Goal: Task Accomplishment & Management: Use online tool/utility

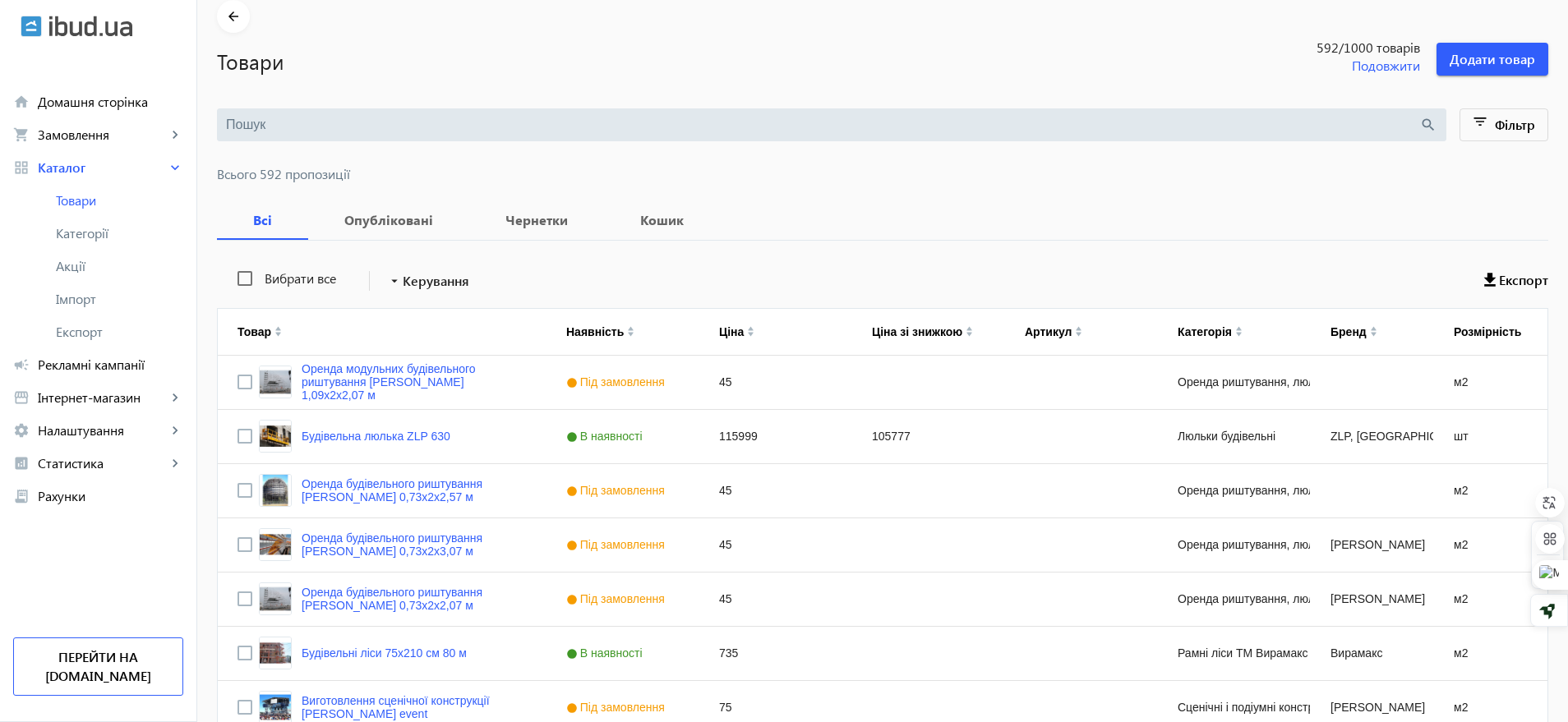
scroll to position [103, 0]
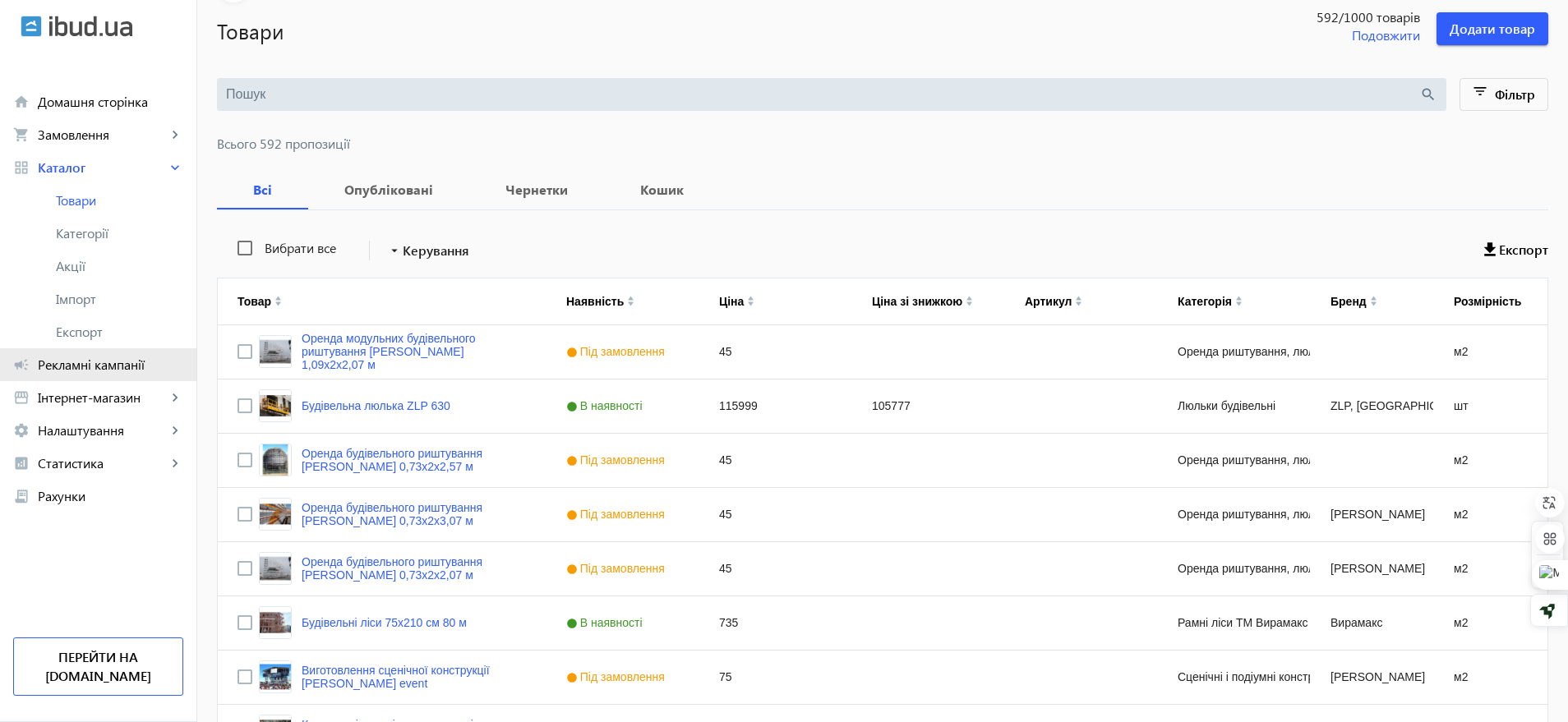
click at [92, 368] on span "Рекламні кампанії" at bounding box center [111, 365] width 146 height 17
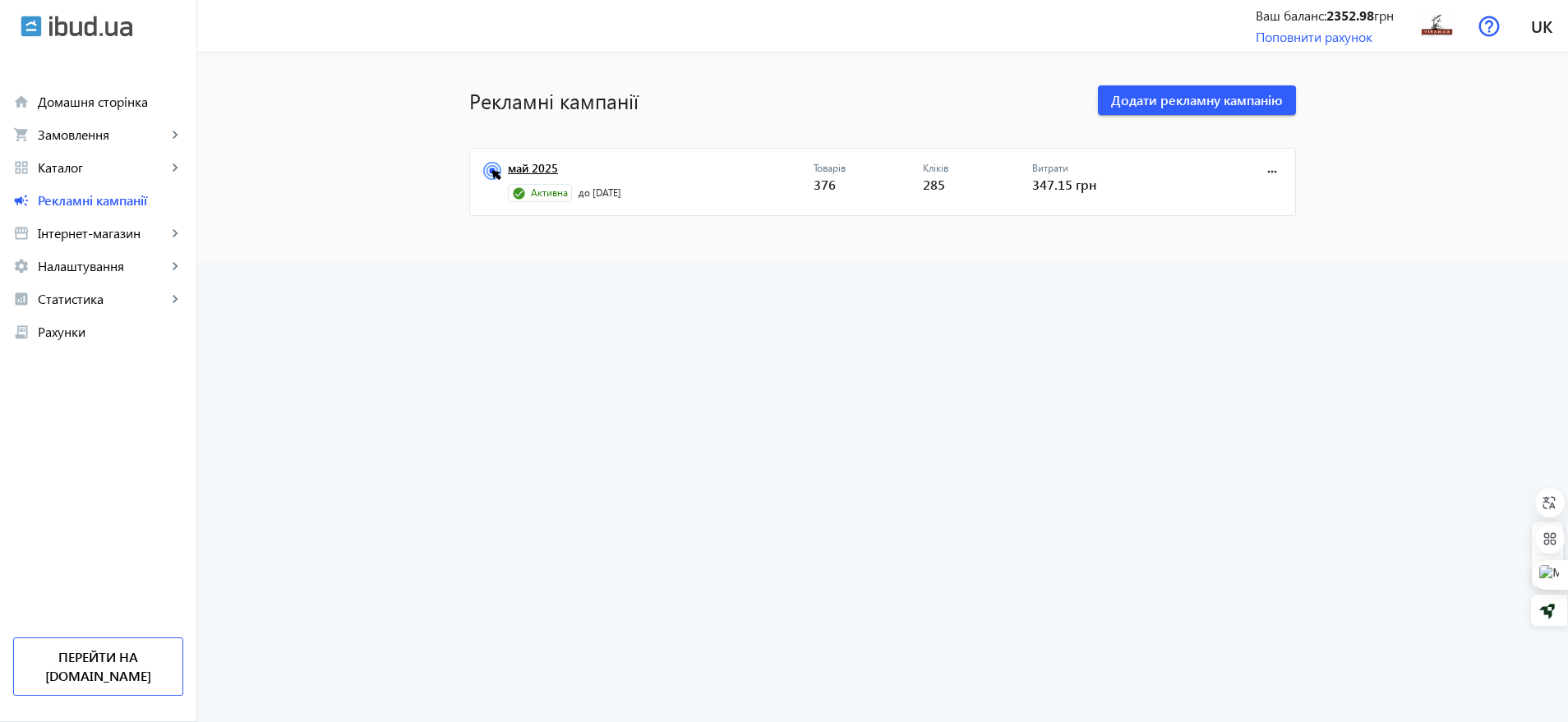
click at [528, 169] on link "май 2025" at bounding box center [660, 173] width 306 height 23
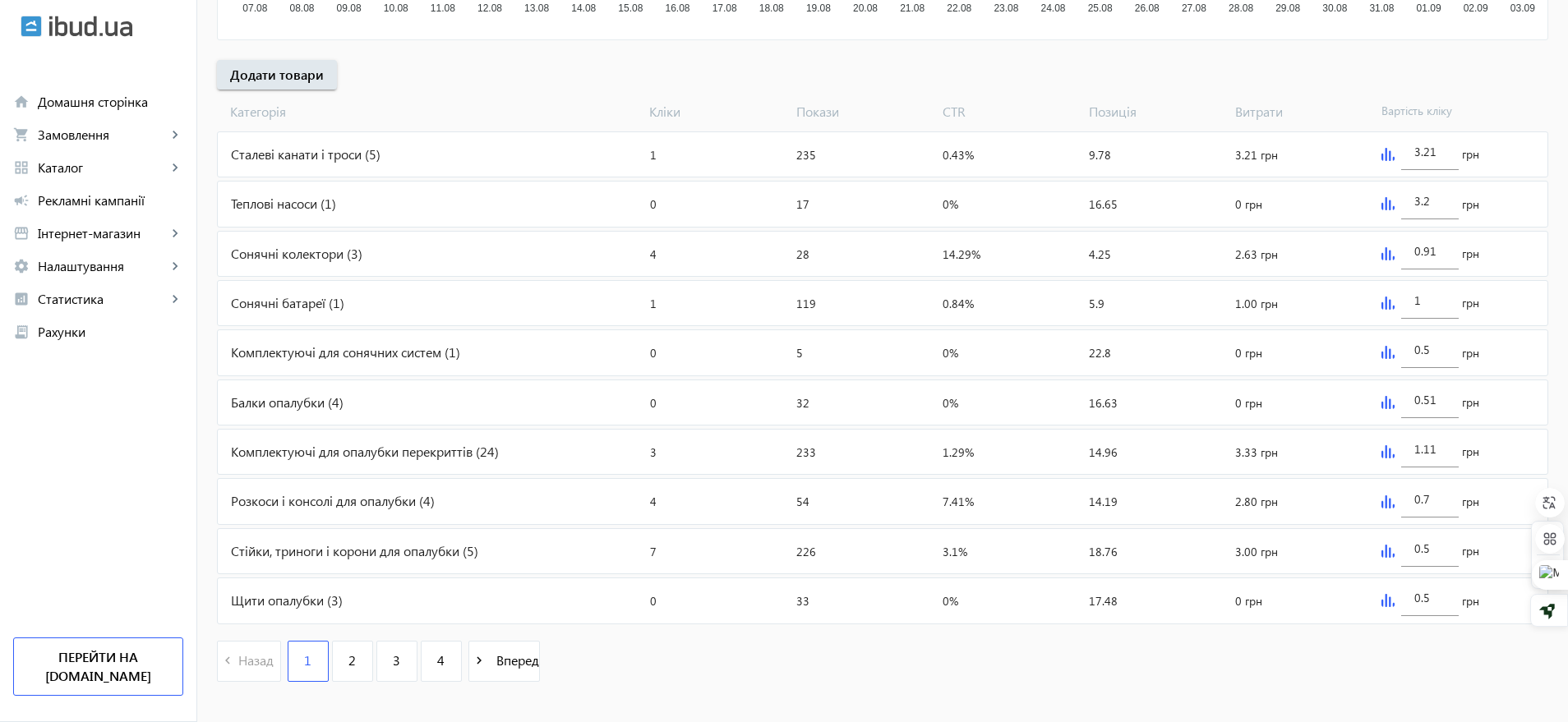
scroll to position [590, 0]
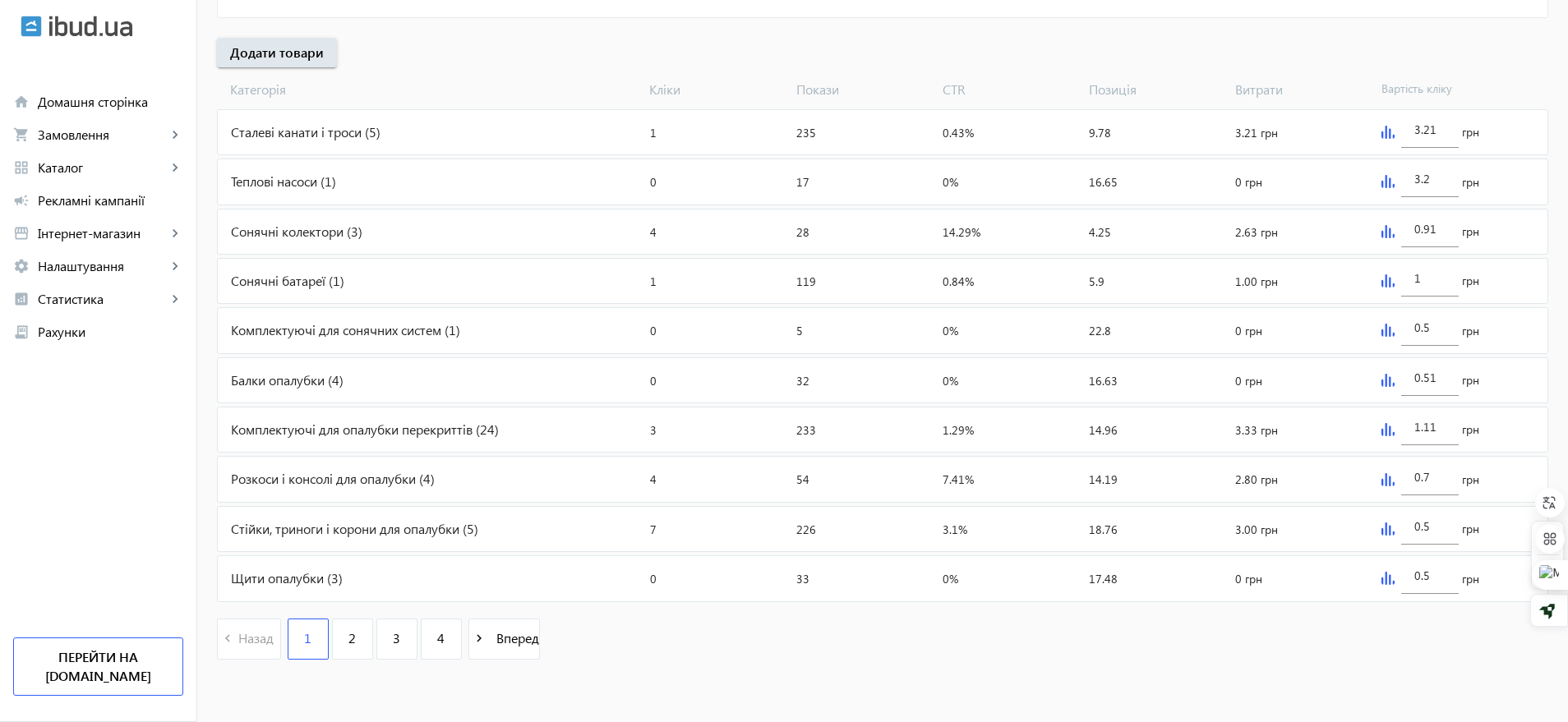
click at [1392, 233] on img at bounding box center [1388, 232] width 13 height 13
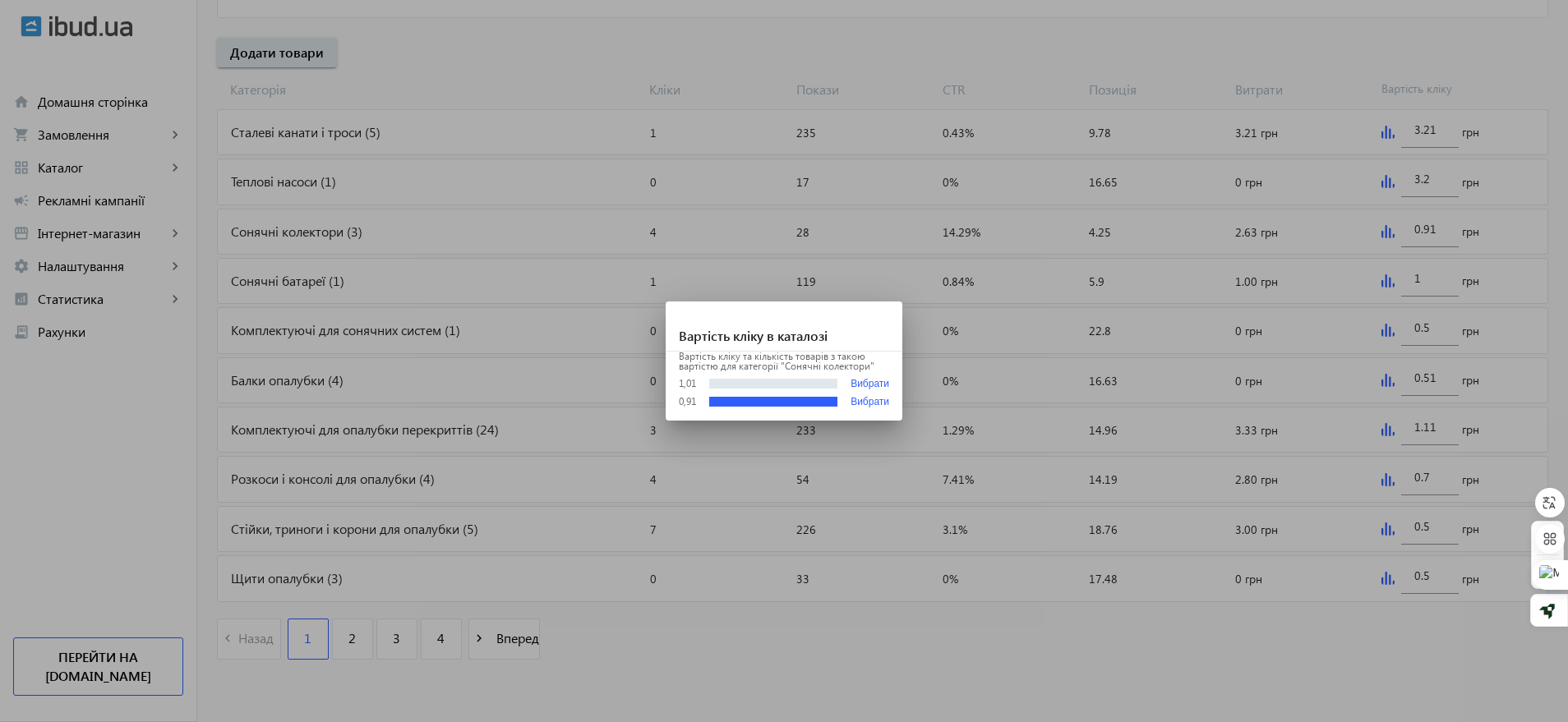
scroll to position [0, 0]
click at [879, 381] on button "Вибрати" at bounding box center [870, 383] width 39 height 12
type input "1.01"
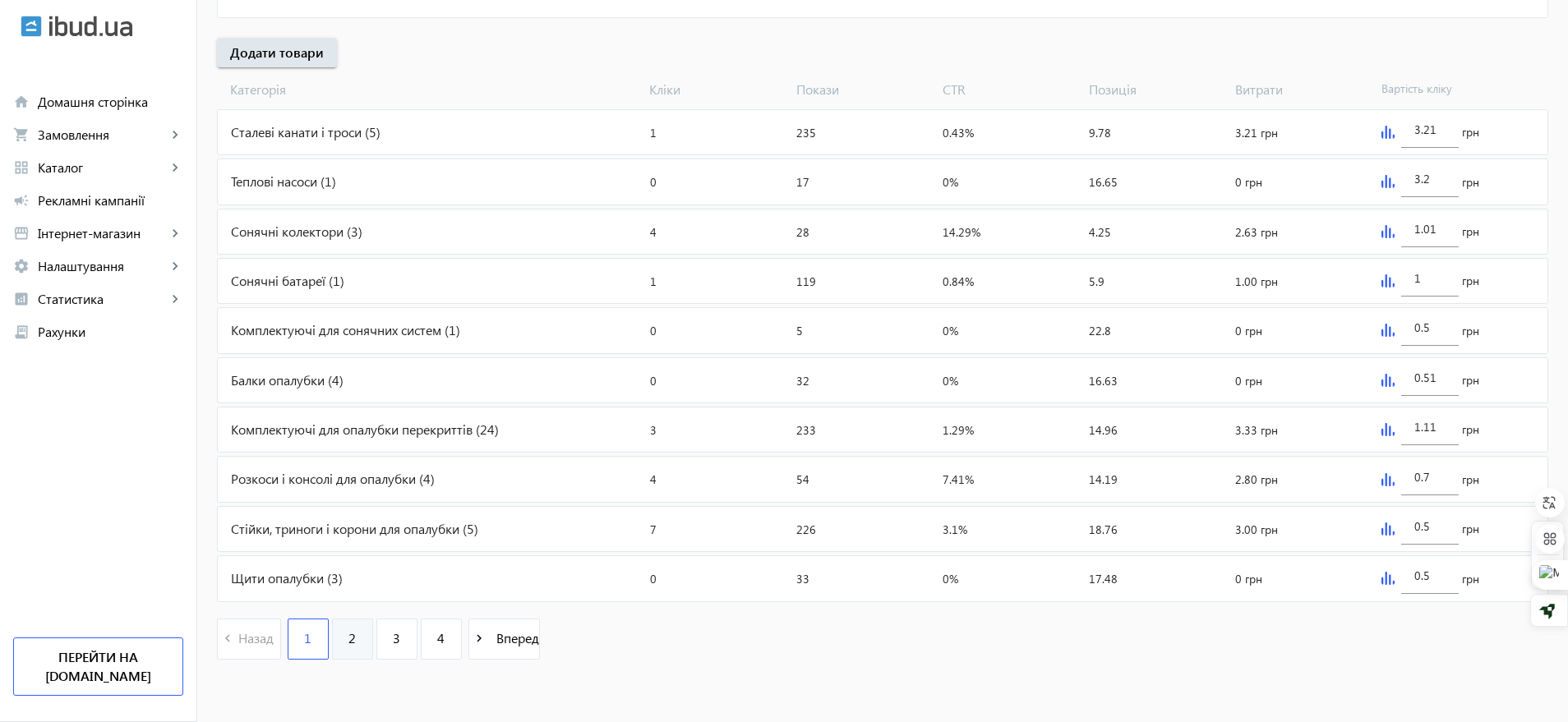
click at [349, 636] on span "2" at bounding box center [352, 638] width 7 height 18
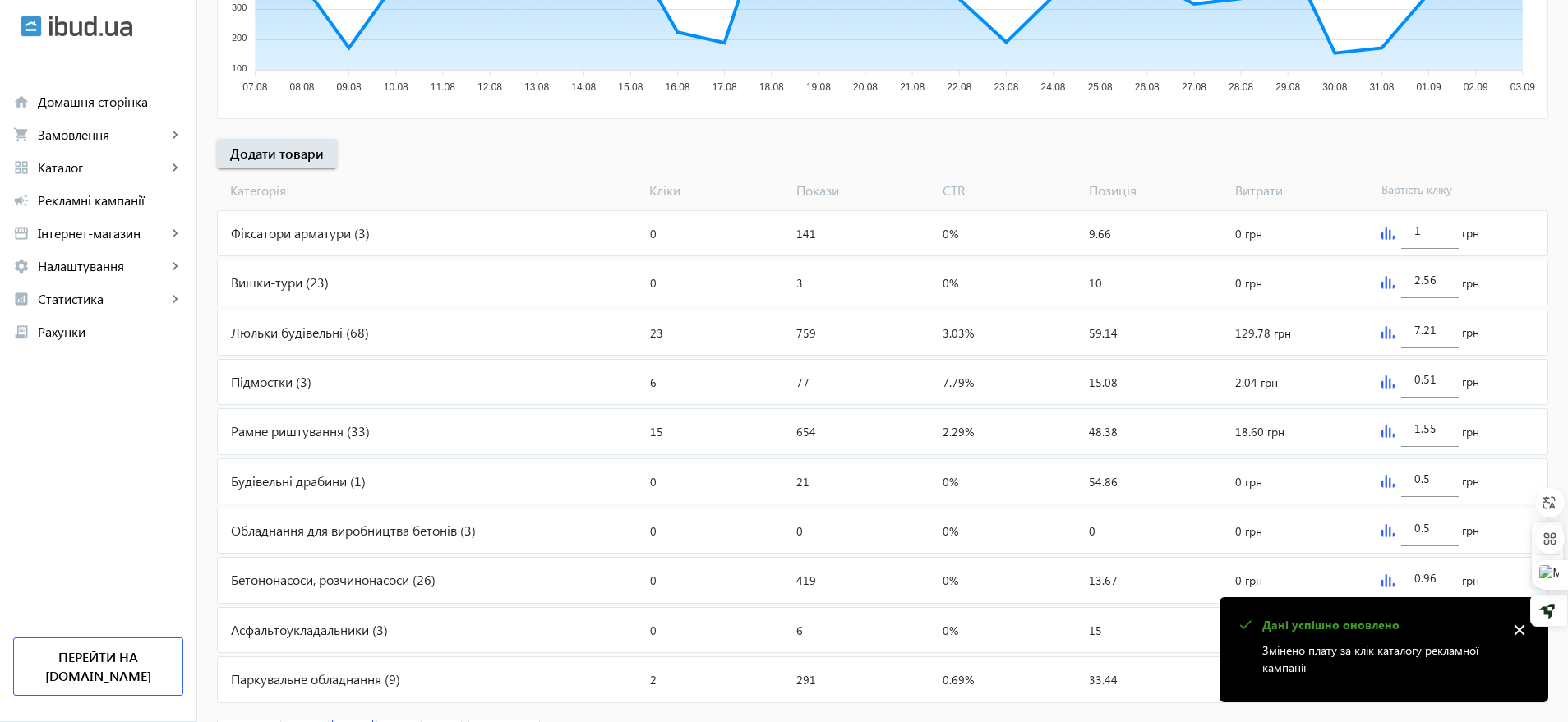
scroll to position [590, 0]
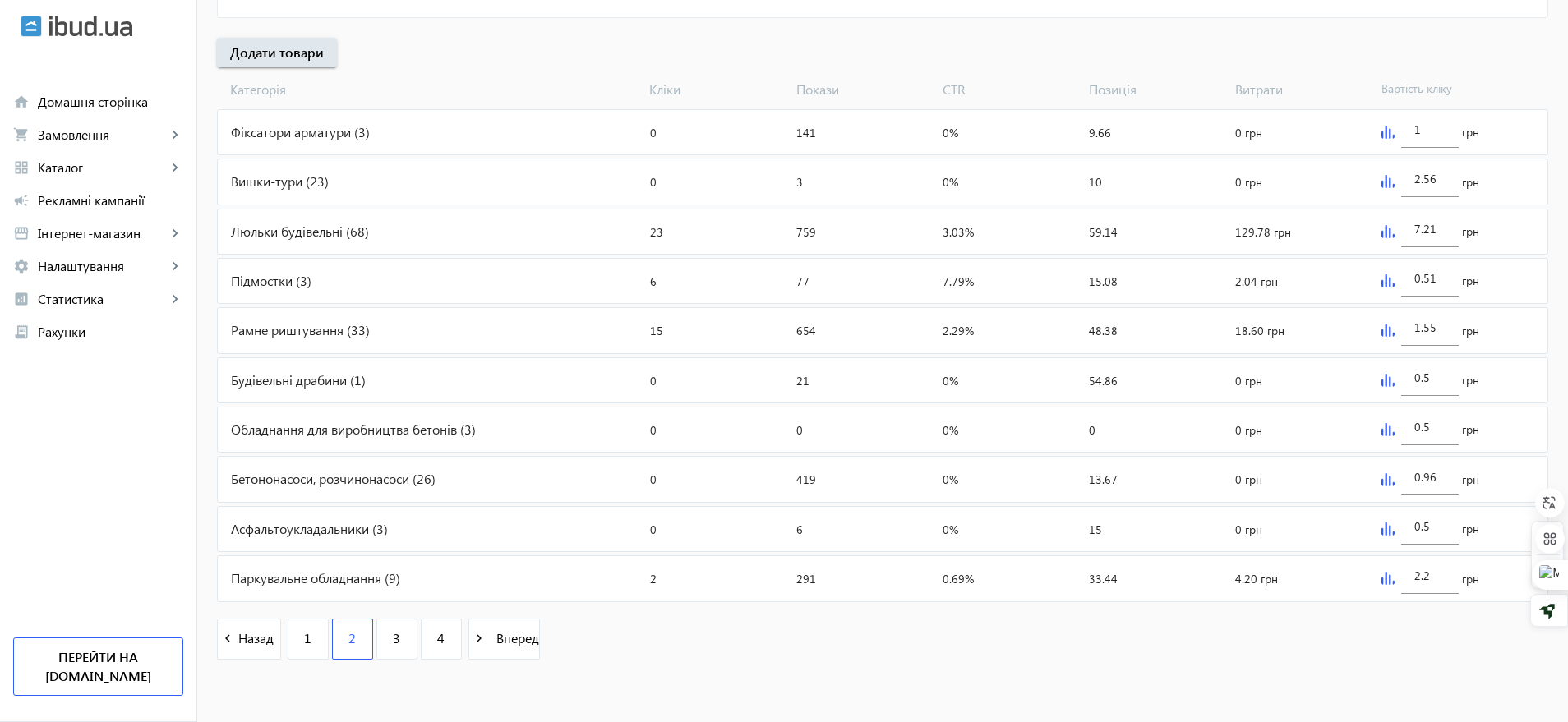
click at [1387, 233] on img at bounding box center [1388, 232] width 13 height 13
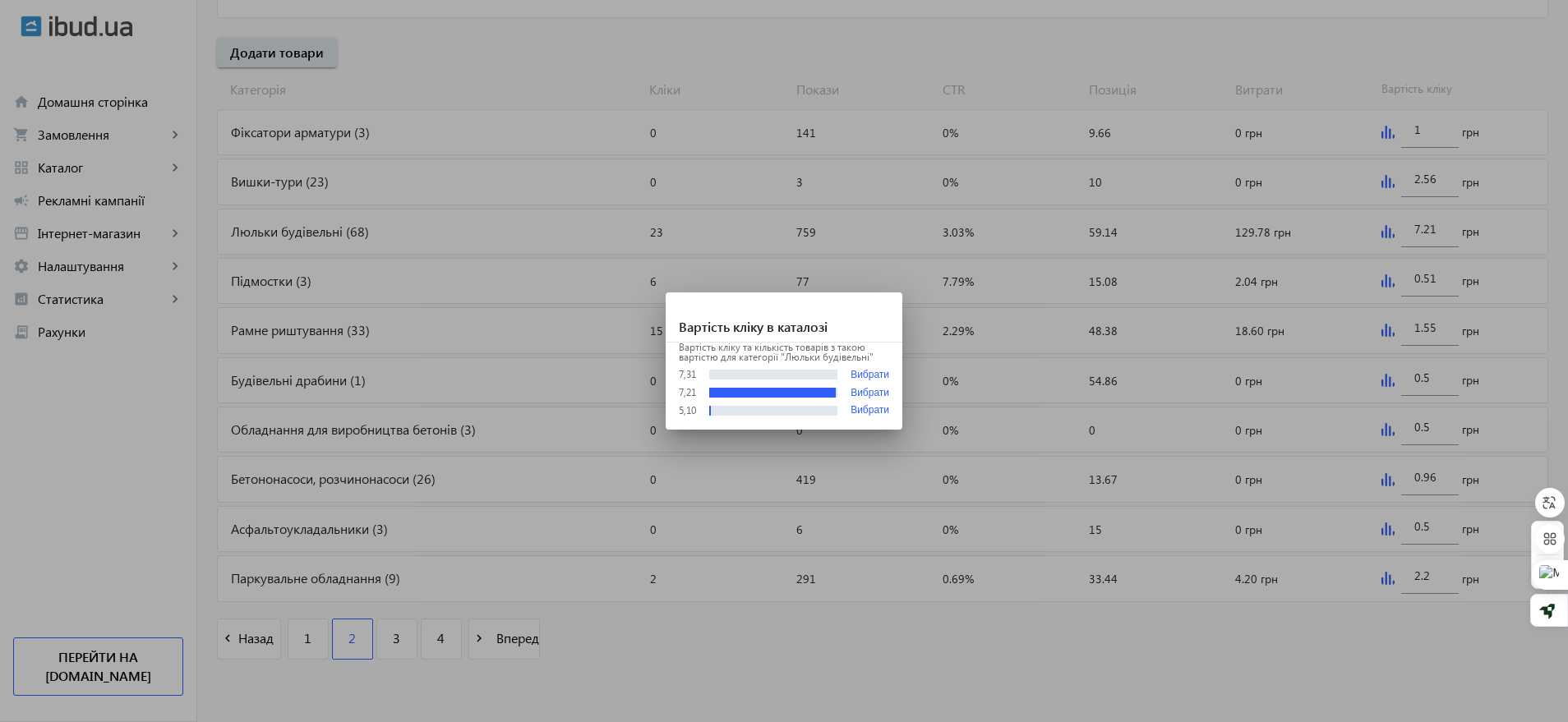
click at [1440, 225] on div at bounding box center [784, 361] width 1568 height 722
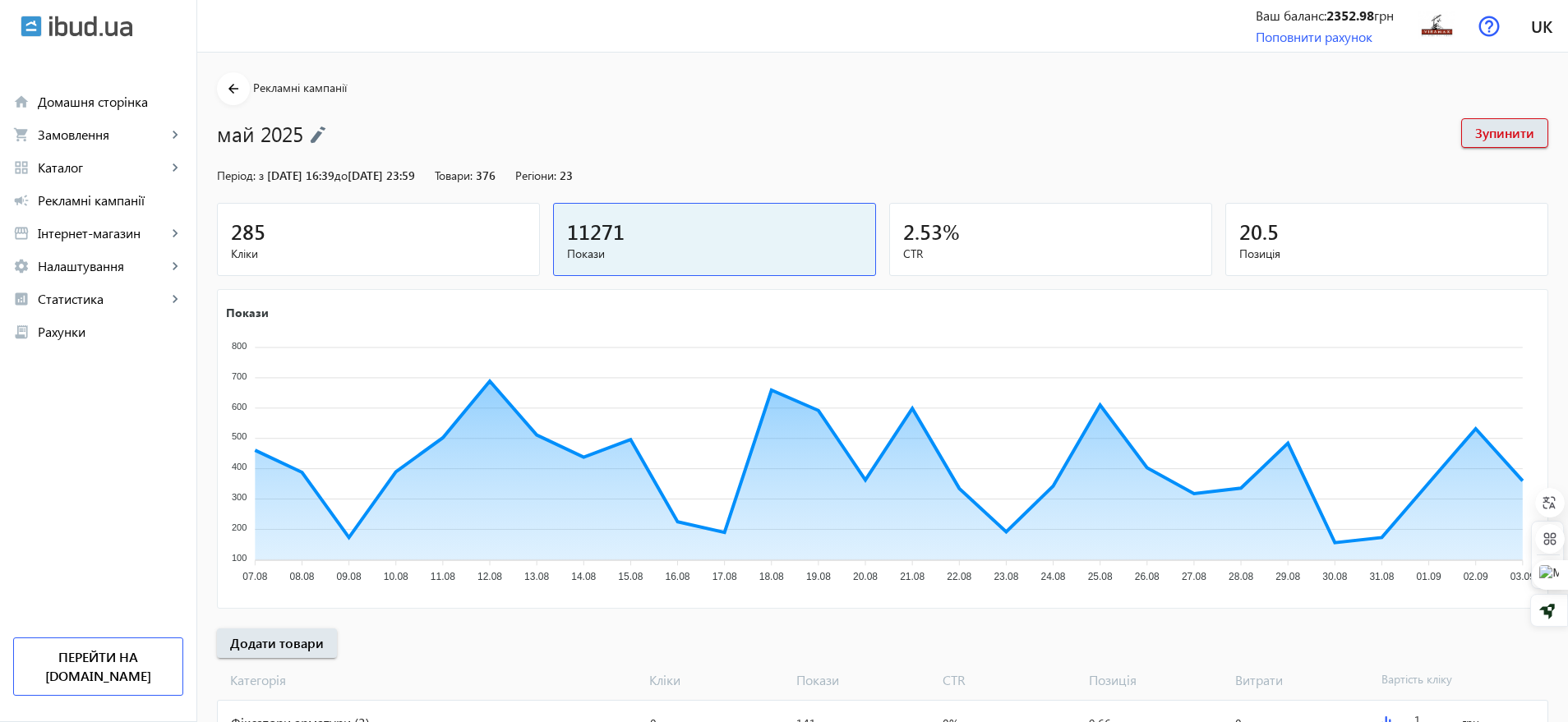
scroll to position [590, 0]
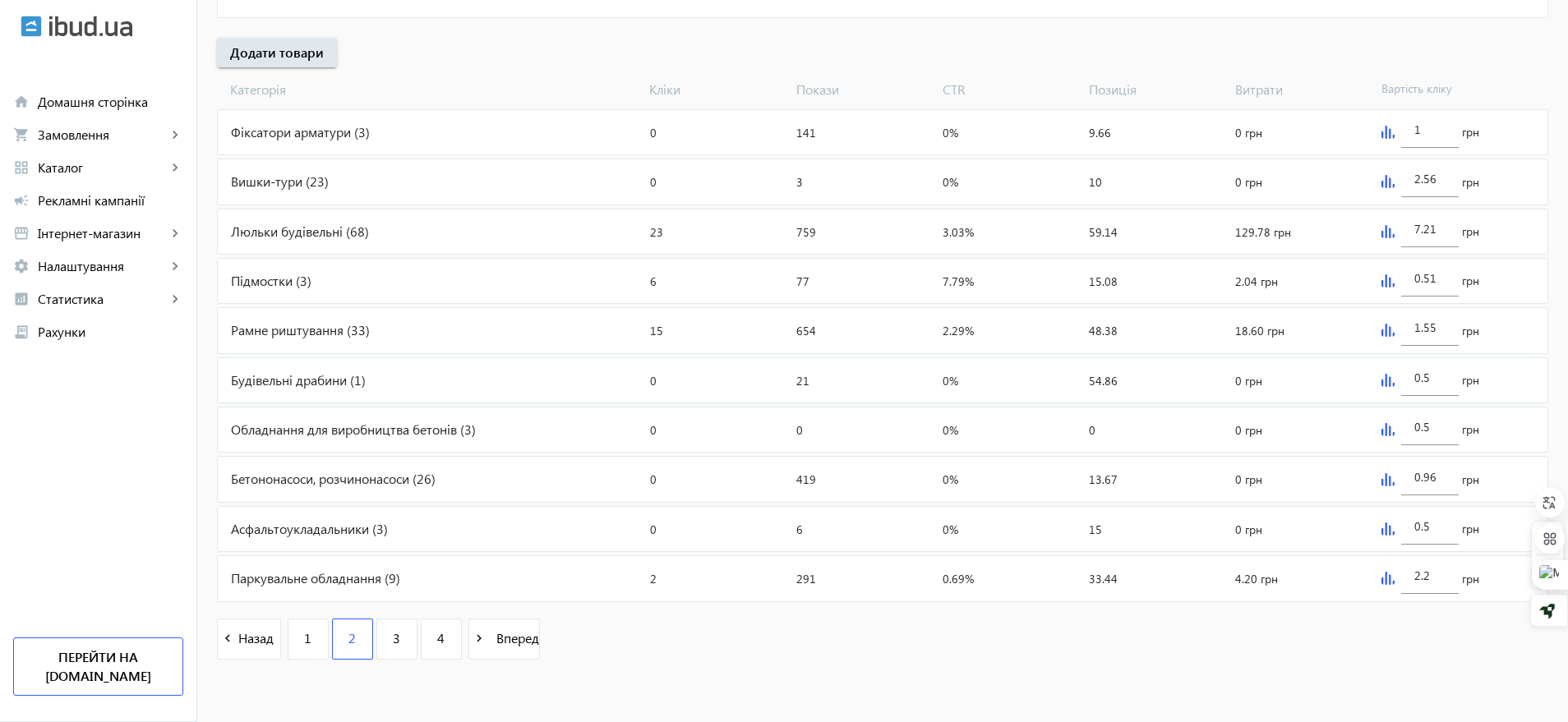
click at [1392, 479] on img at bounding box center [1388, 479] width 13 height 13
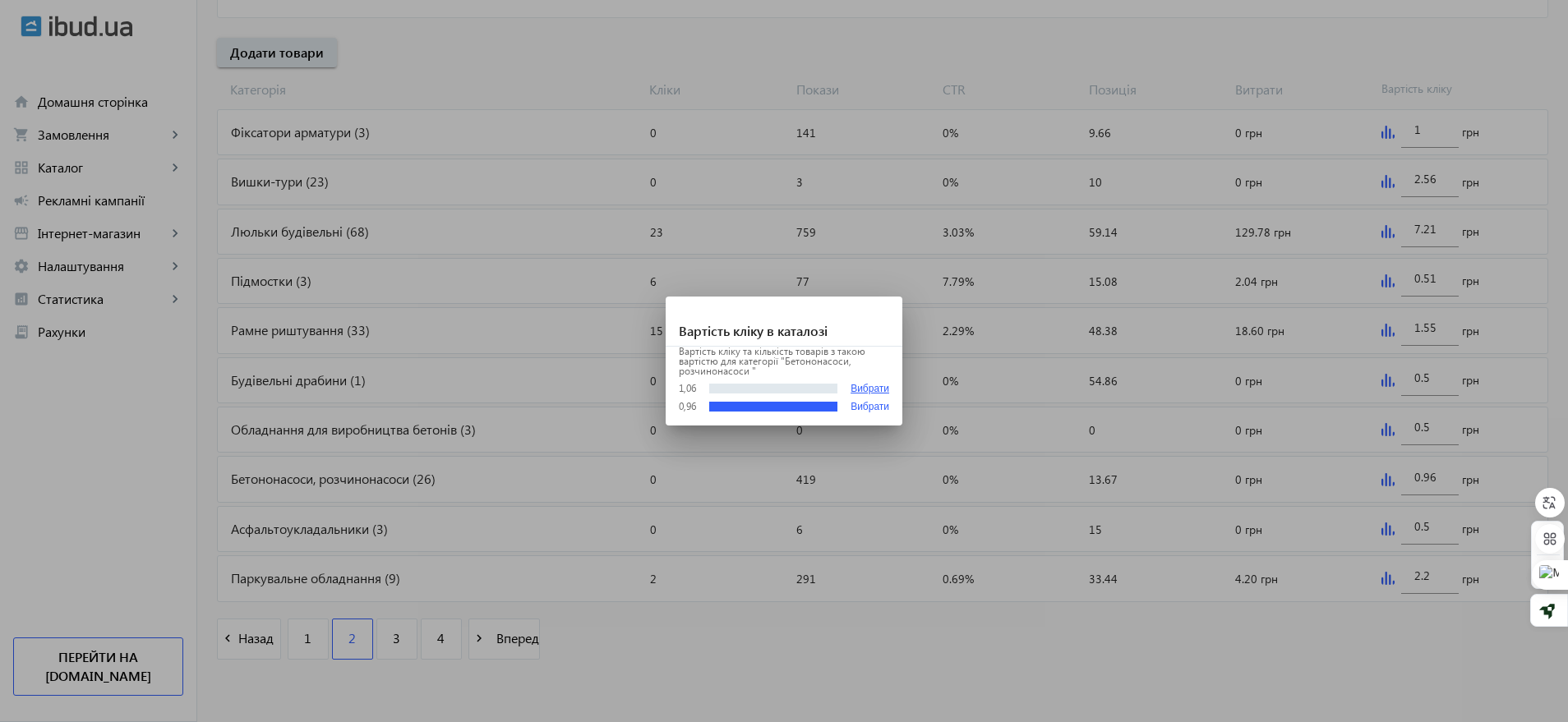
click at [871, 389] on button "Вибрати" at bounding box center [870, 388] width 39 height 12
type input "1.06"
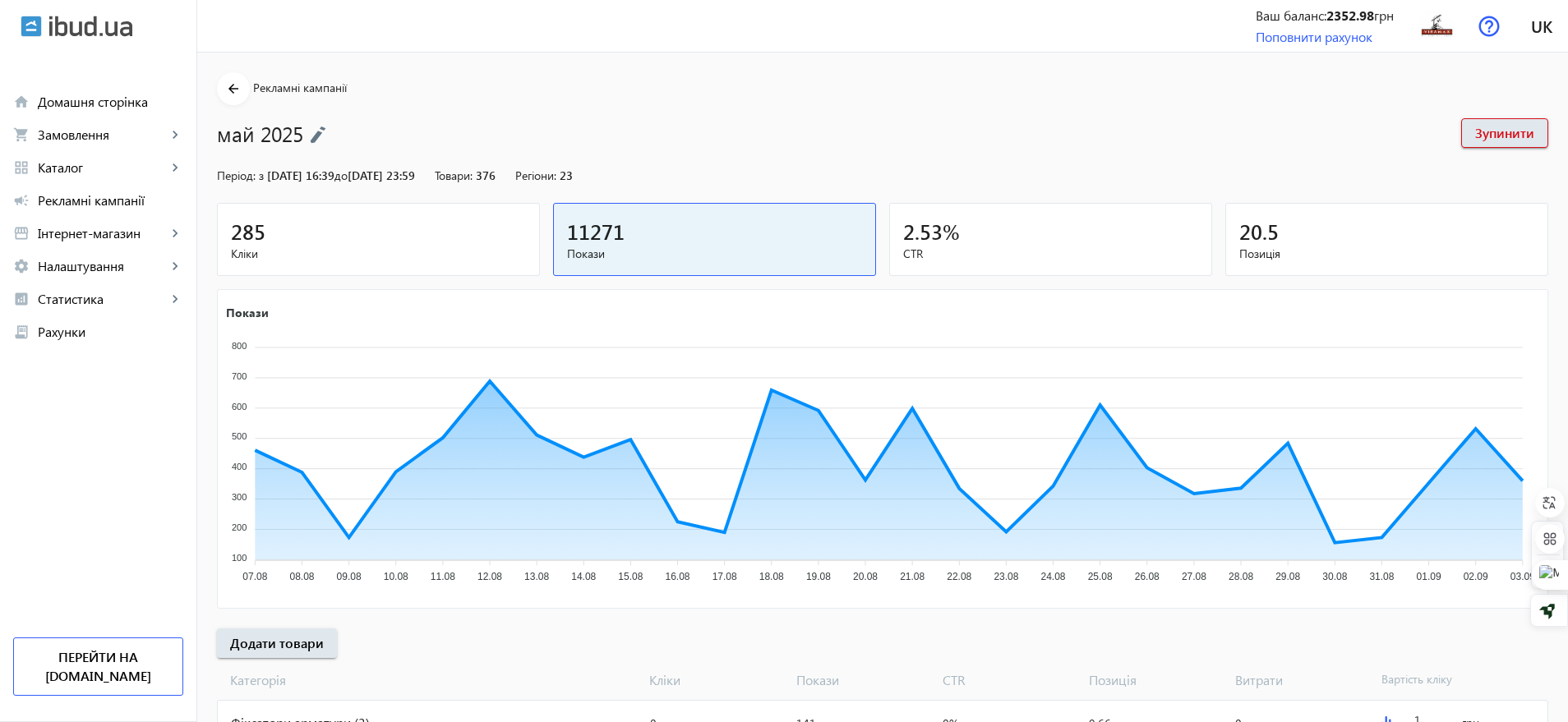
scroll to position [590, 0]
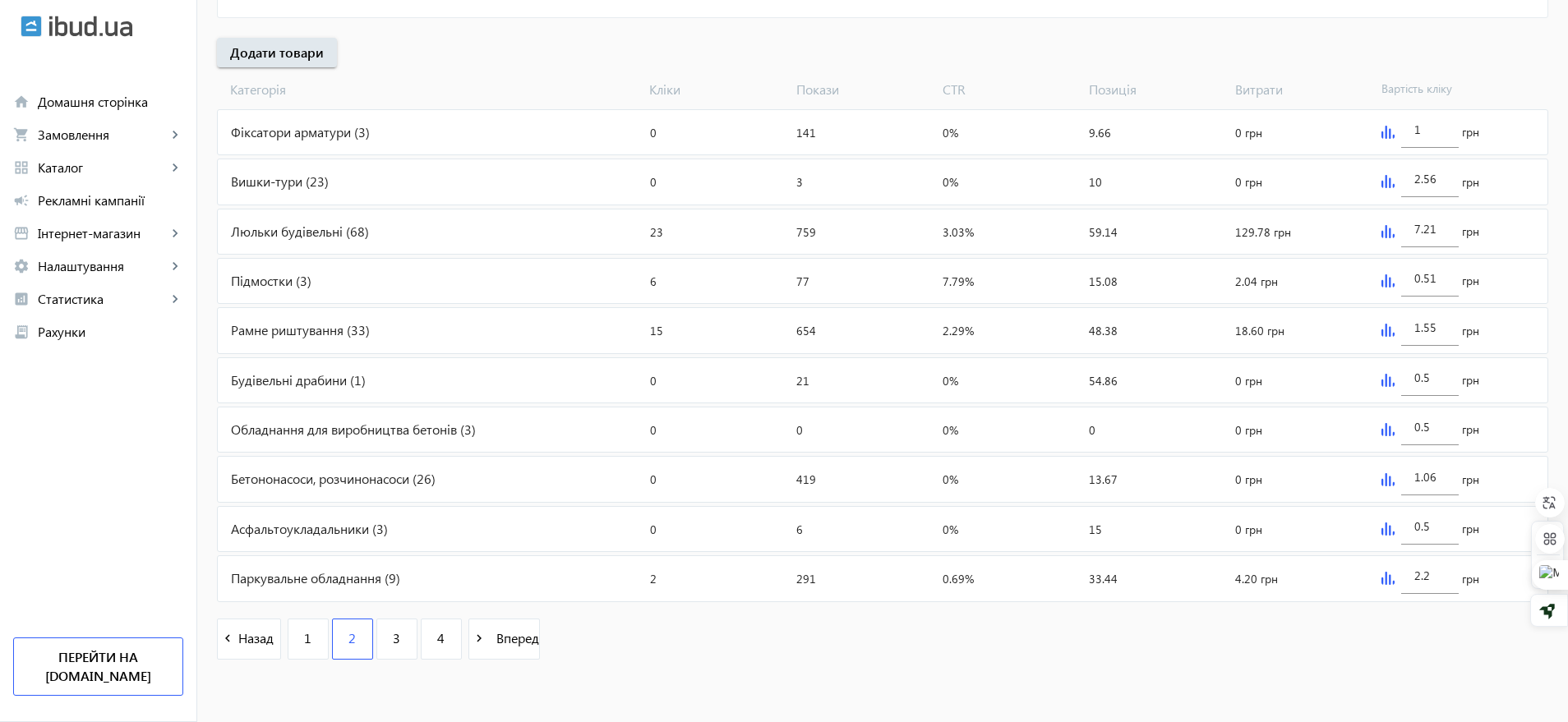
click at [1392, 575] on img at bounding box center [1388, 578] width 13 height 13
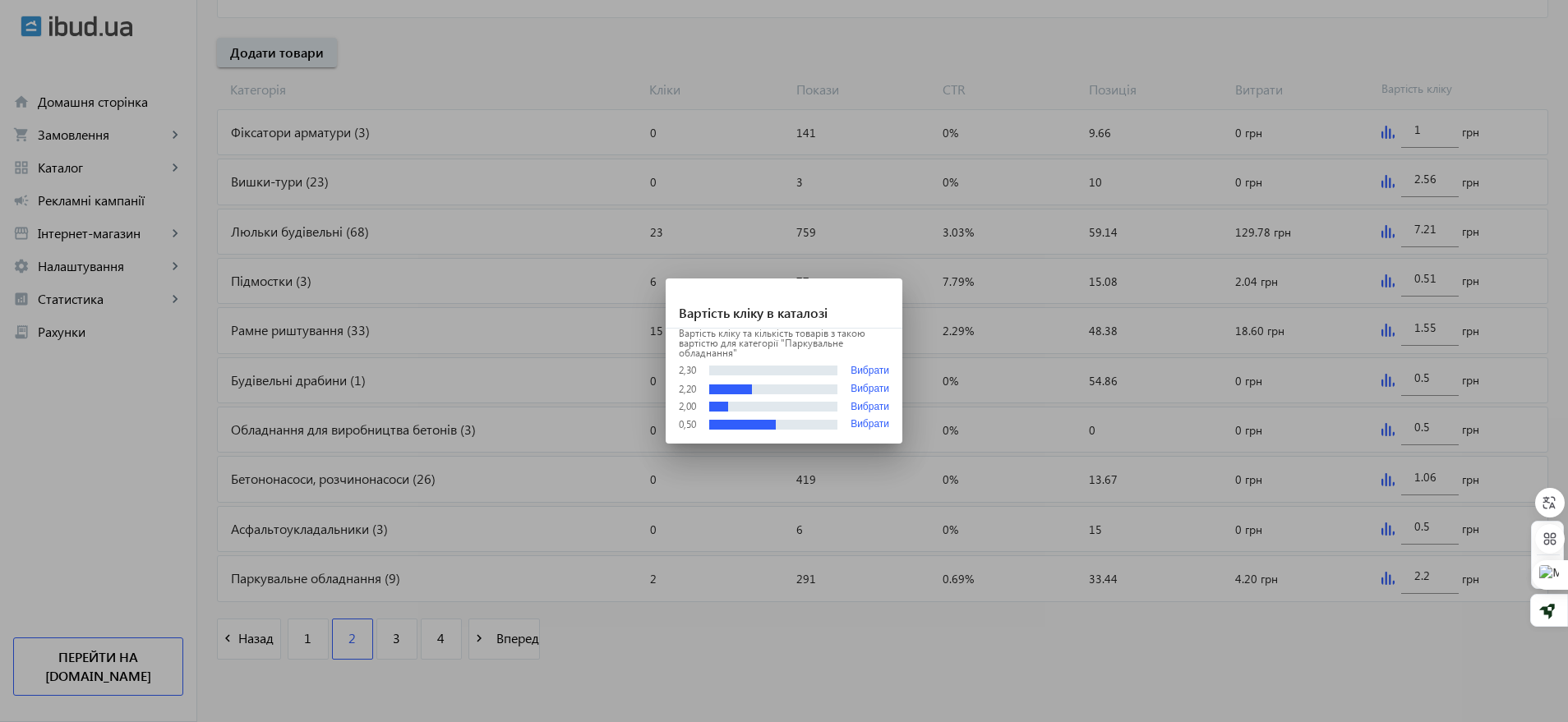
click at [847, 618] on div at bounding box center [784, 361] width 1568 height 722
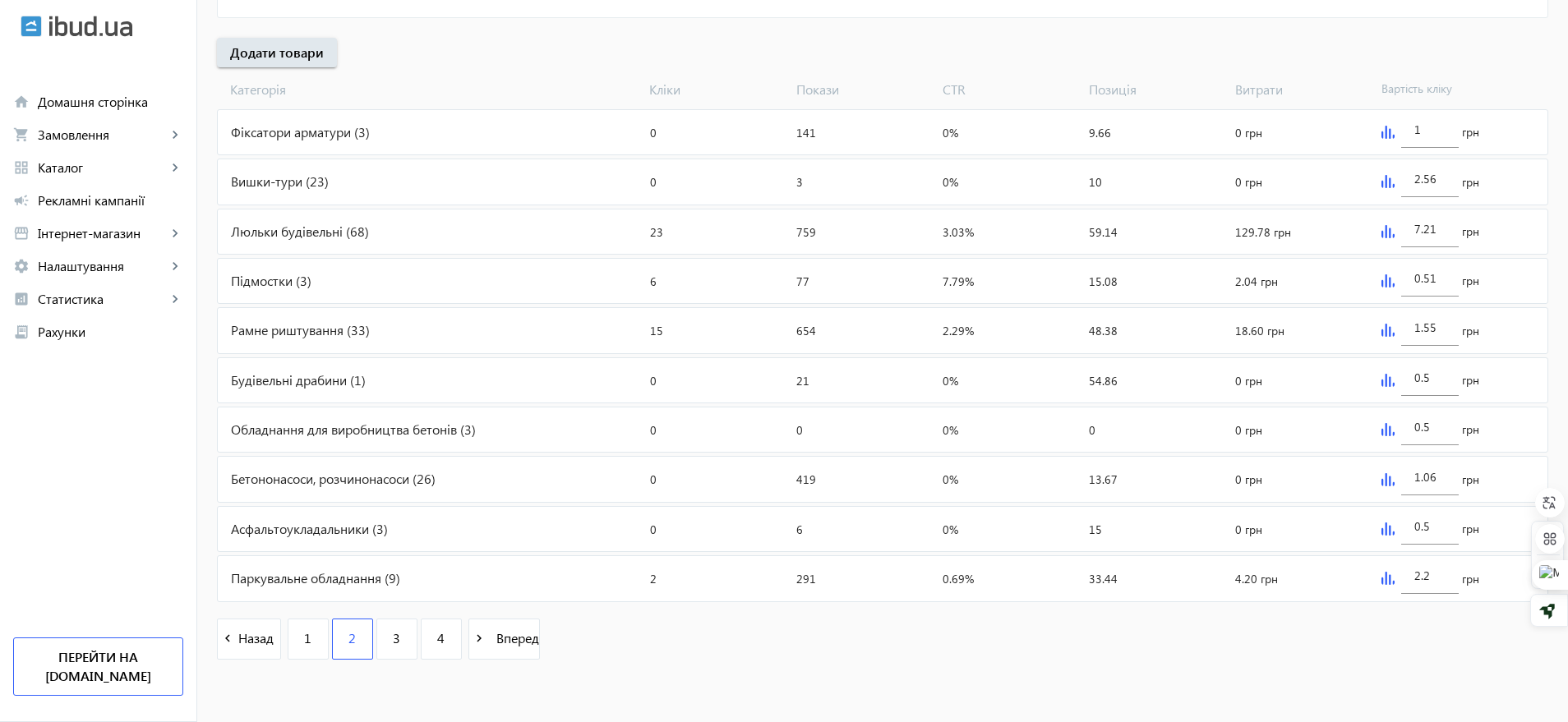
scroll to position [590, 0]
click at [388, 627] on link "3" at bounding box center [397, 639] width 41 height 41
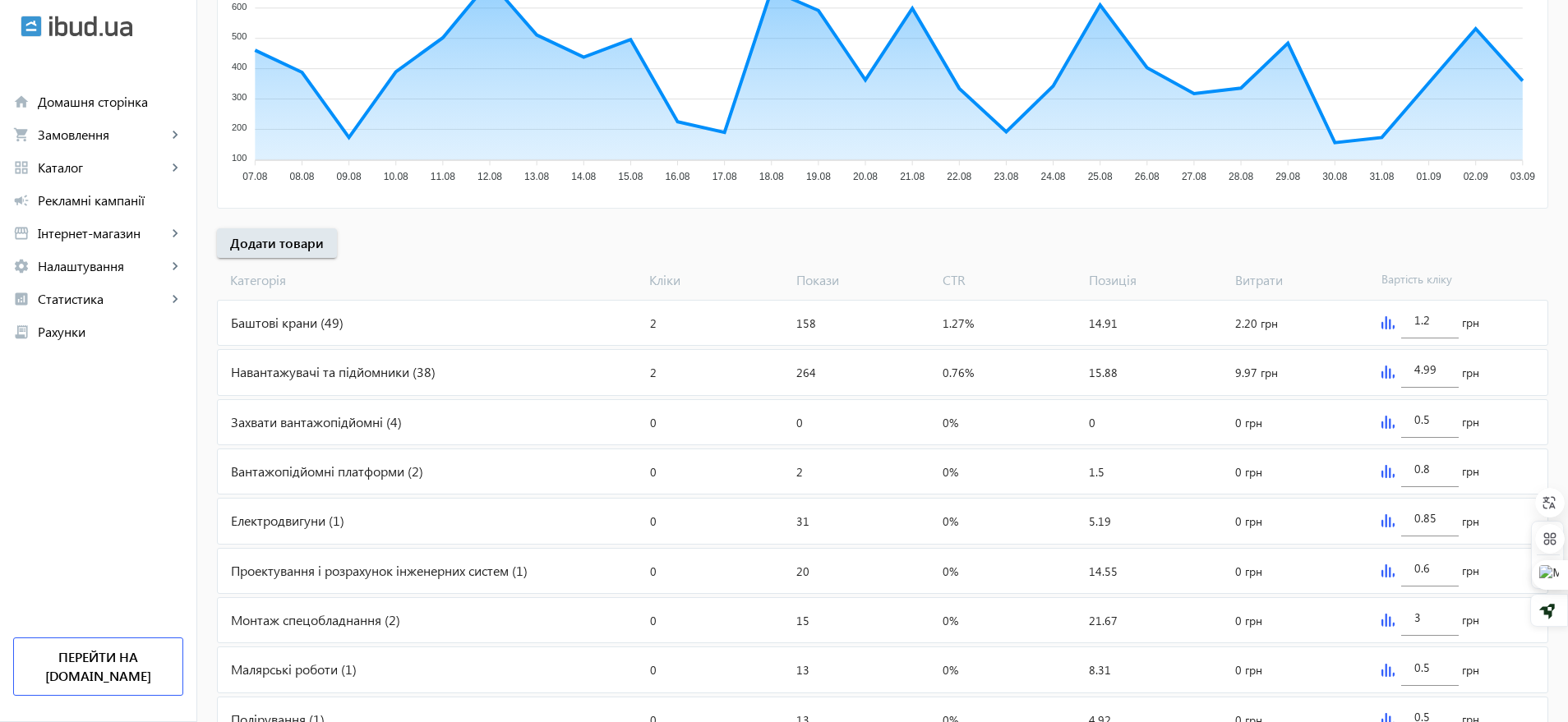
scroll to position [411, 0]
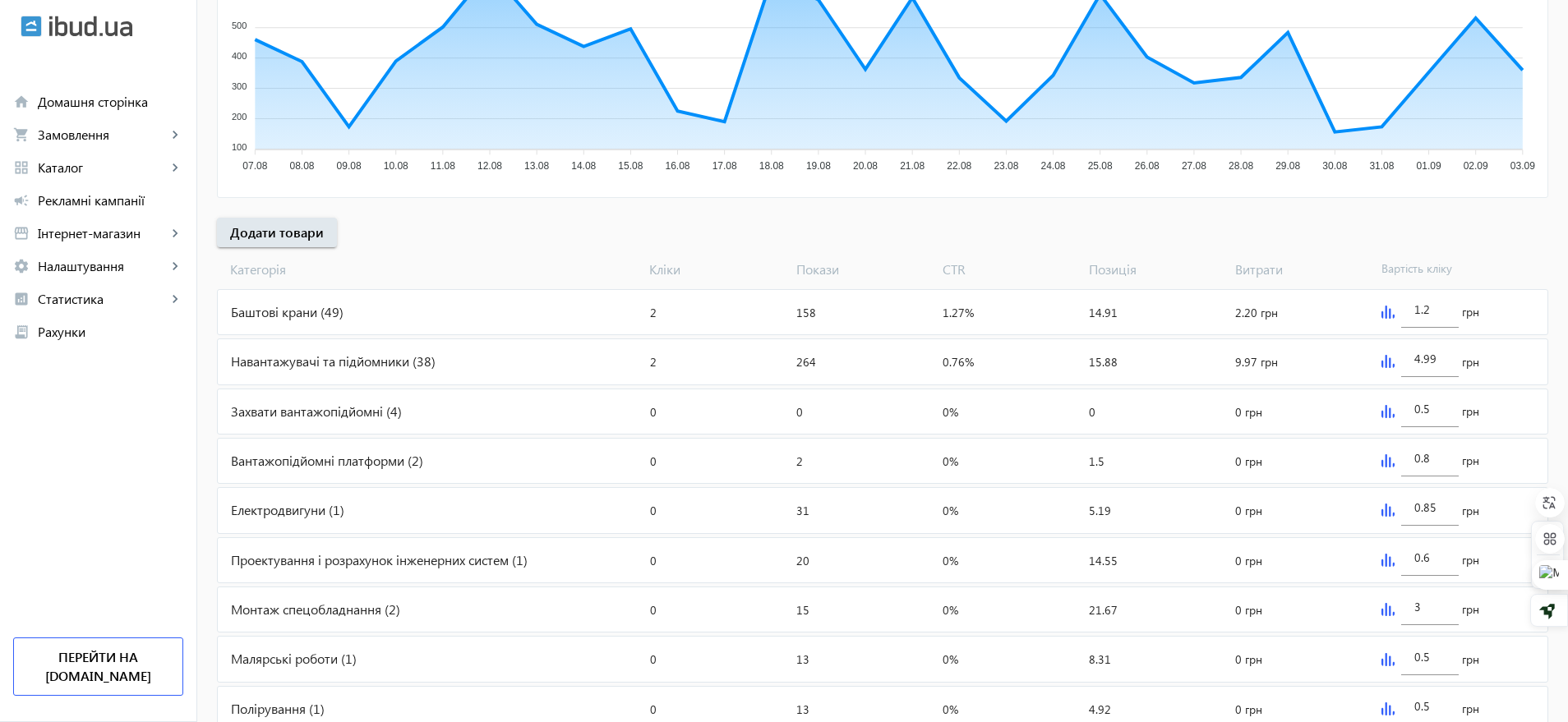
click at [1390, 315] on img at bounding box center [1388, 312] width 13 height 13
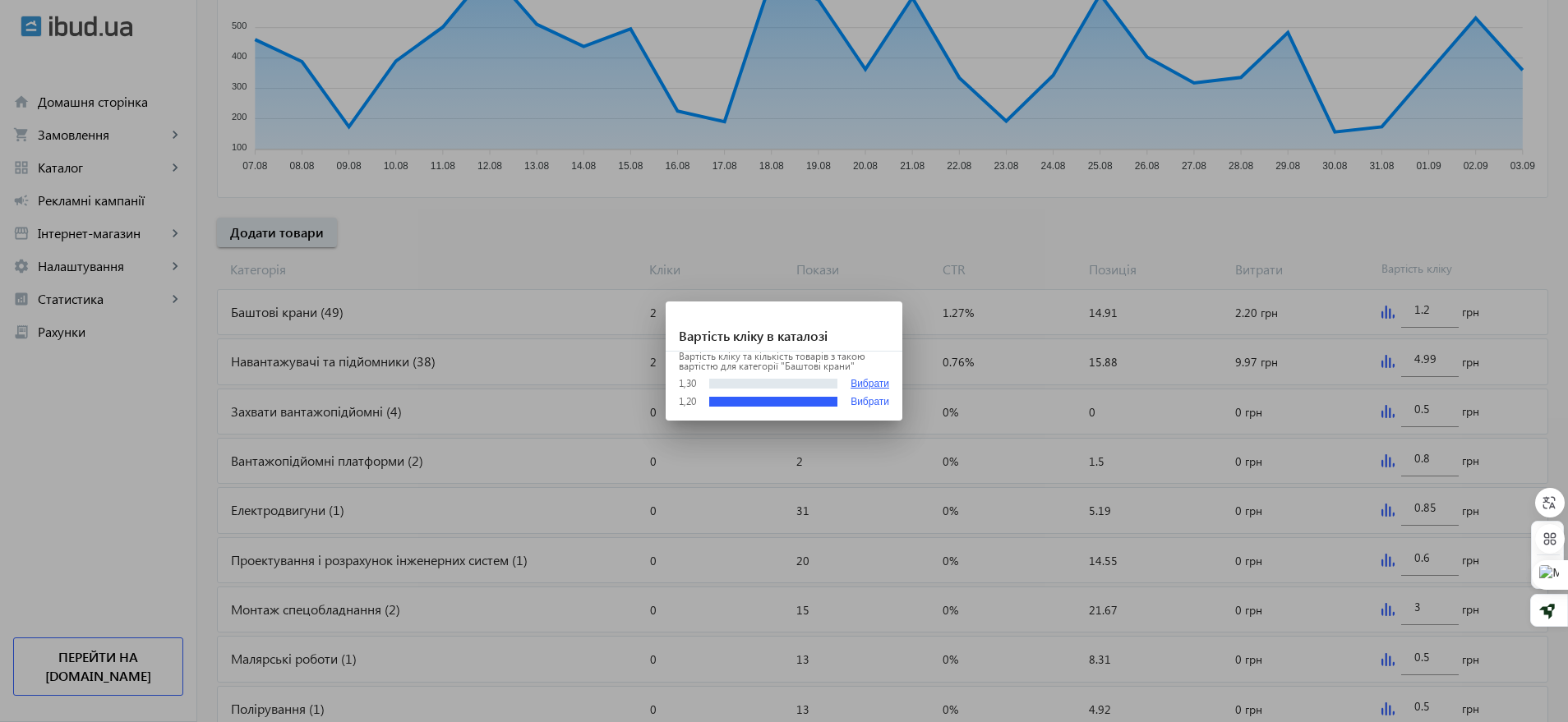
click at [871, 380] on button "Вибрати" at bounding box center [870, 383] width 39 height 12
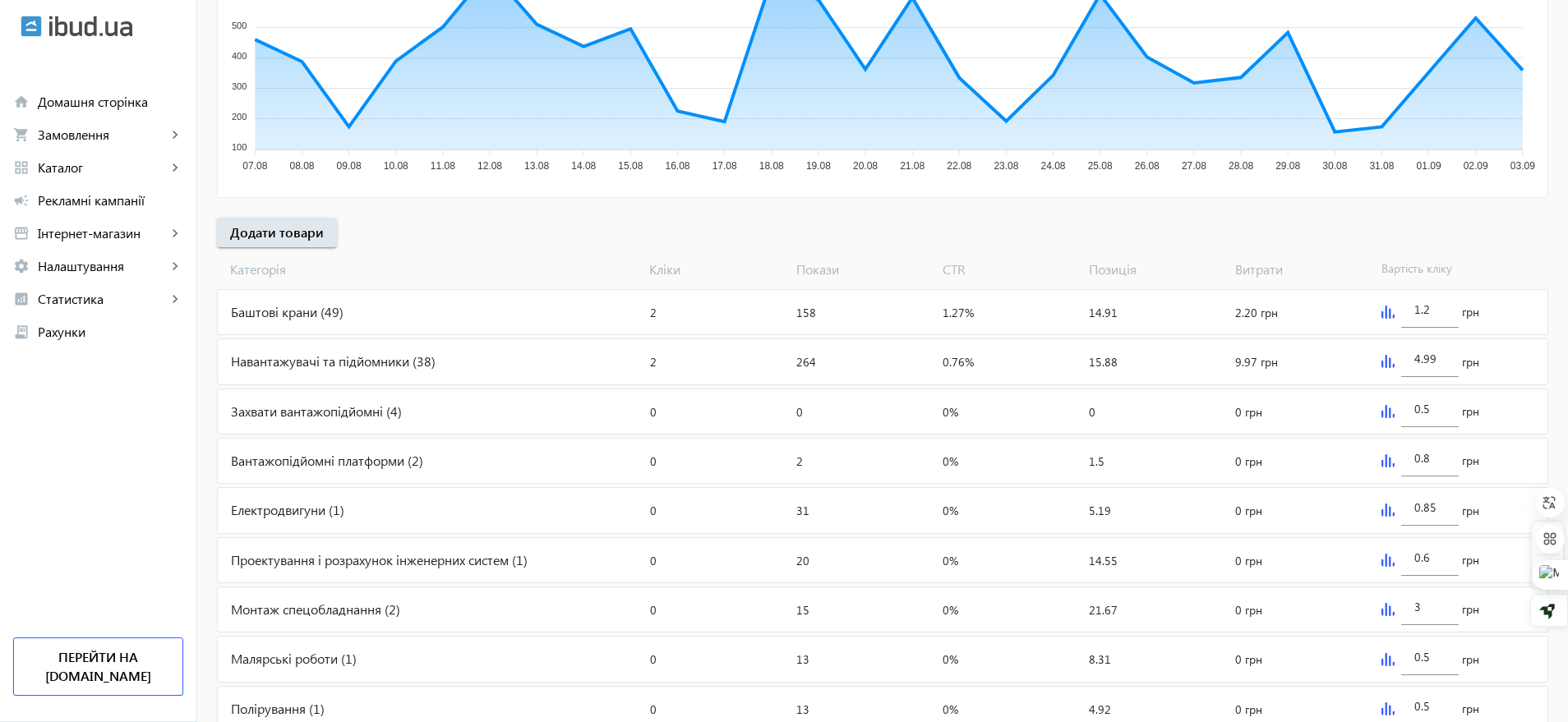
type input "1.3"
click at [1391, 365] on img at bounding box center [1388, 362] width 13 height 13
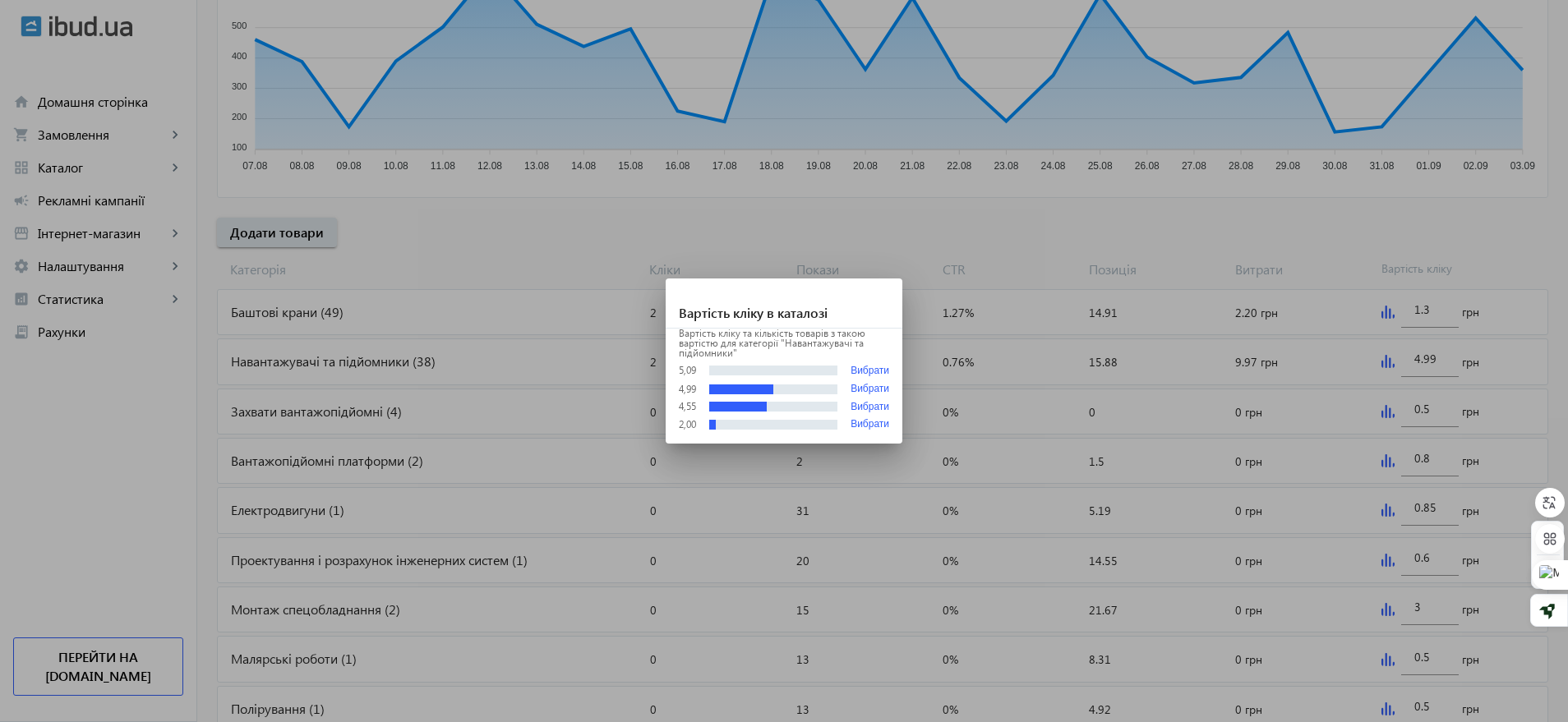
scroll to position [0, 0]
click at [852, 373] on button "Вибрати" at bounding box center [870, 370] width 39 height 12
type input "5.09"
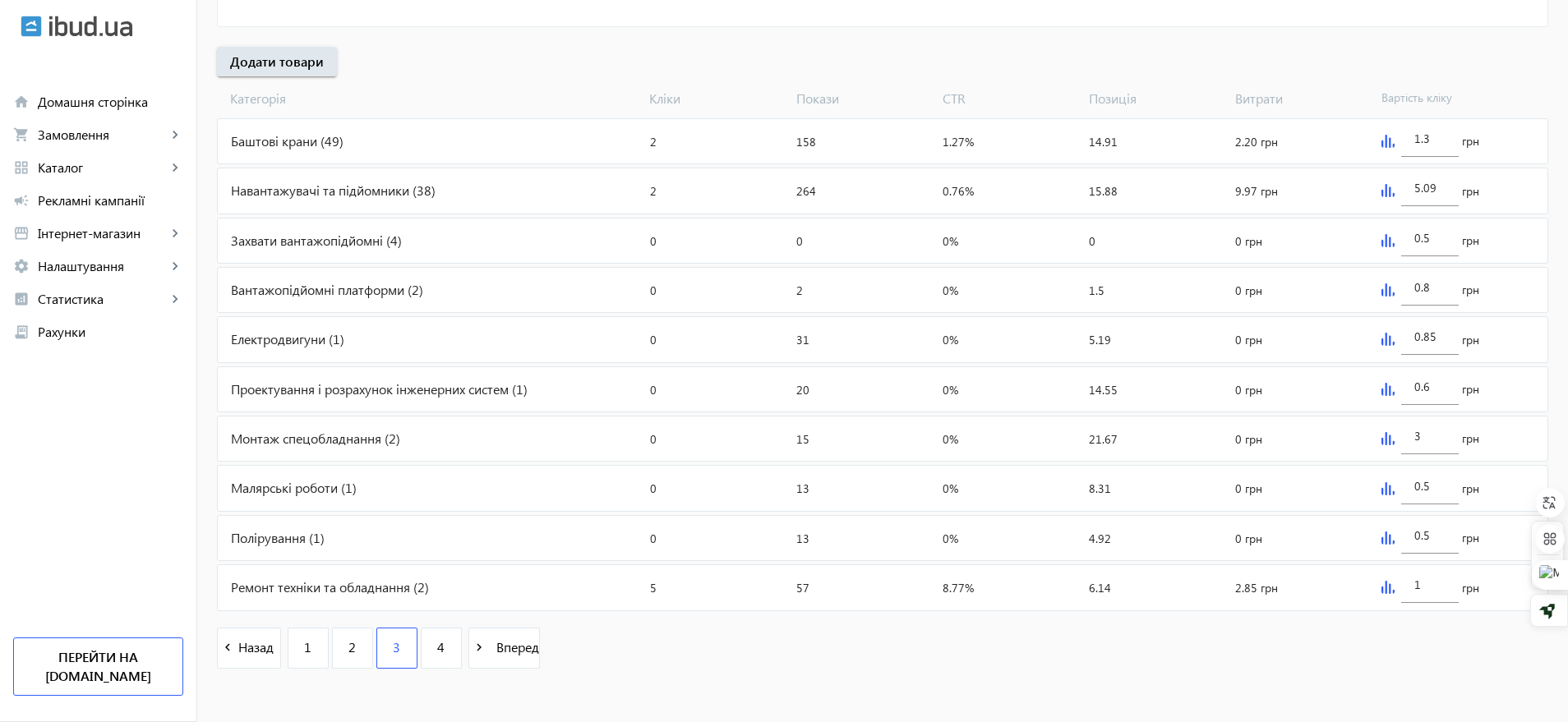
scroll to position [590, 0]
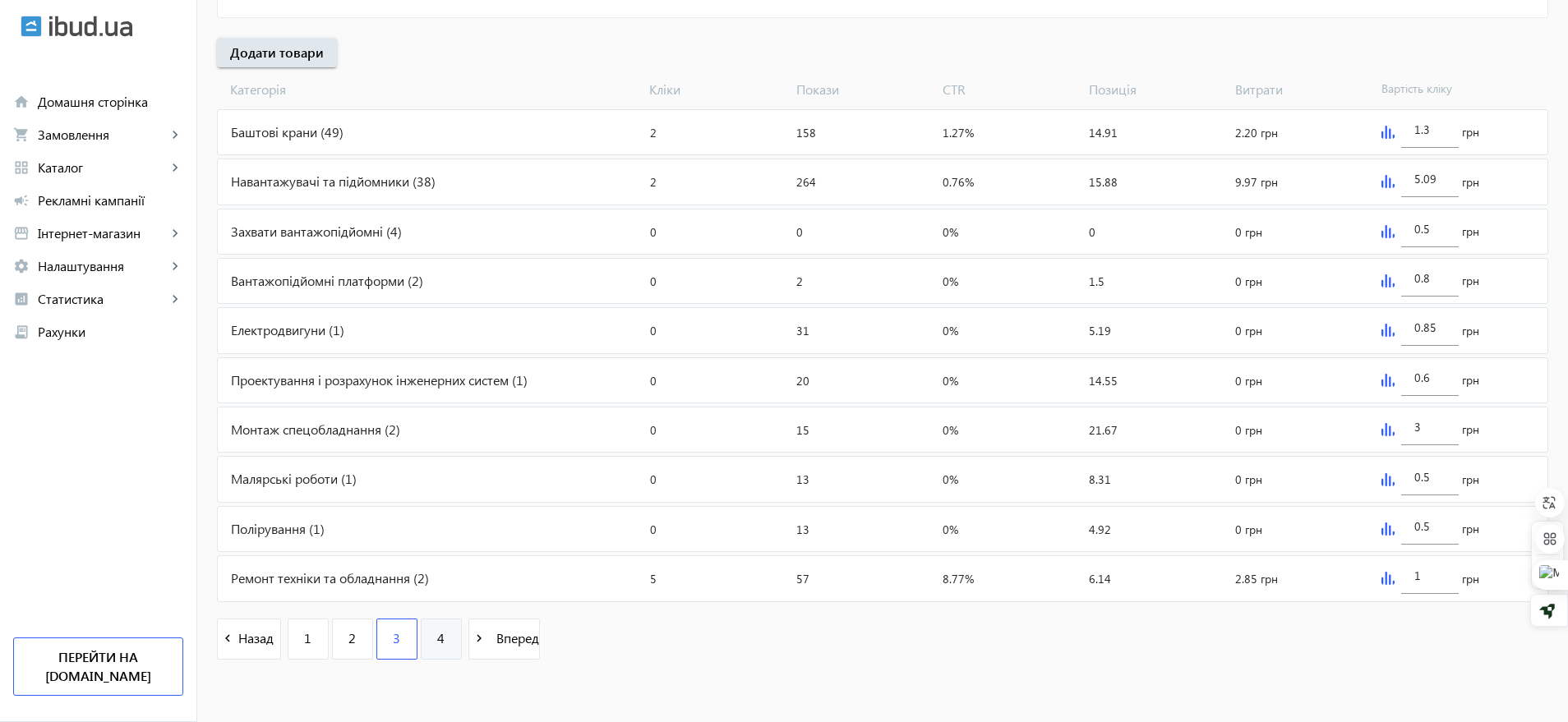
click at [437, 637] on span "4" at bounding box center [441, 638] width 7 height 18
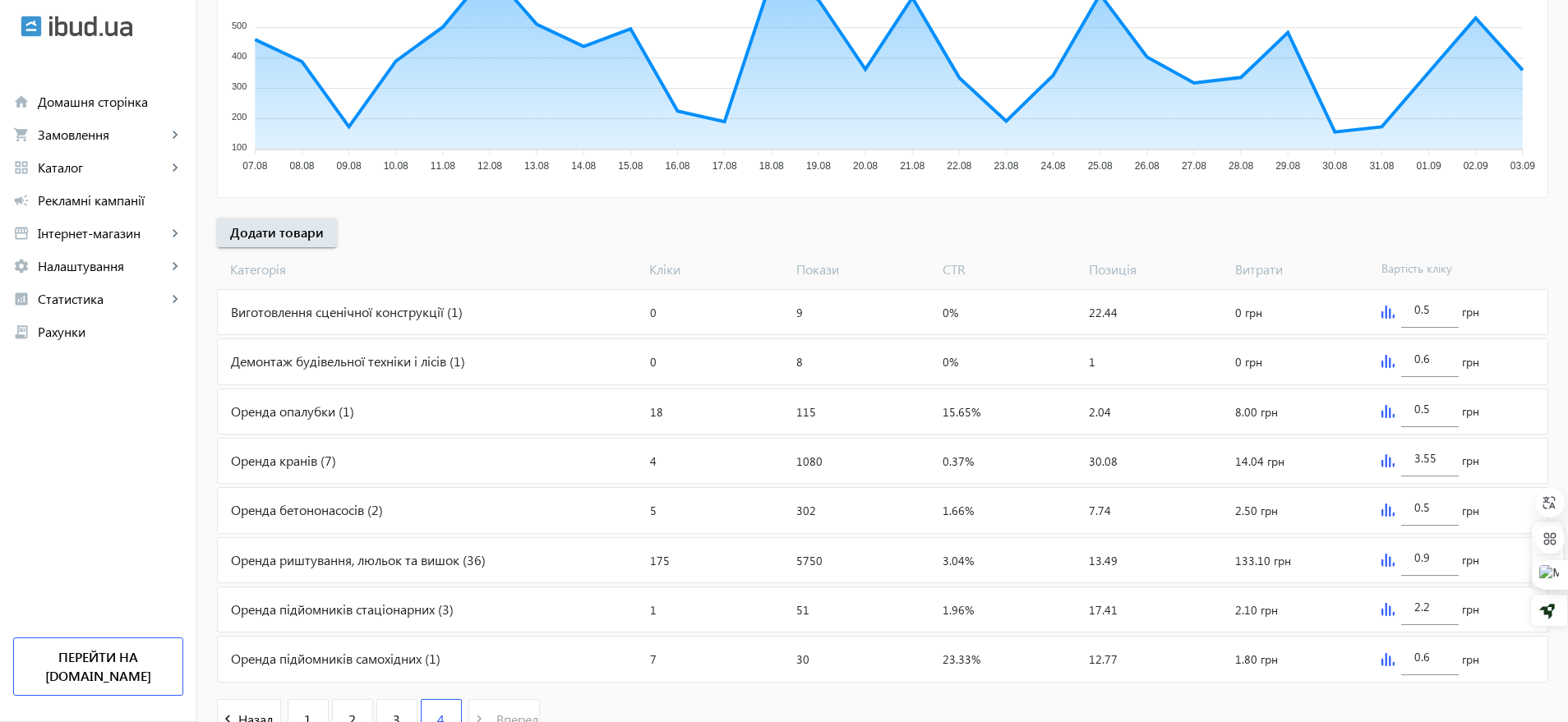
scroll to position [491, 0]
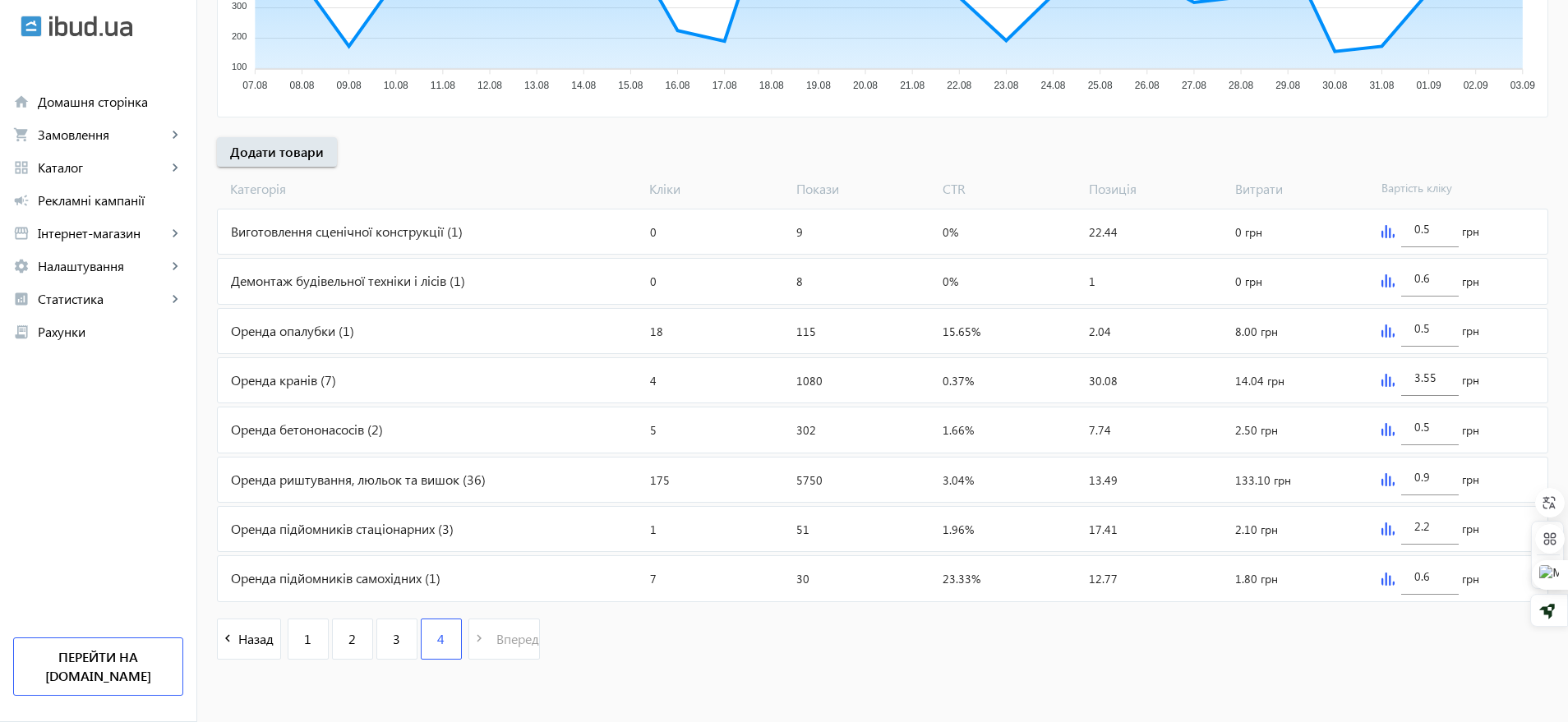
click at [1387, 333] on img at bounding box center [1388, 331] width 13 height 13
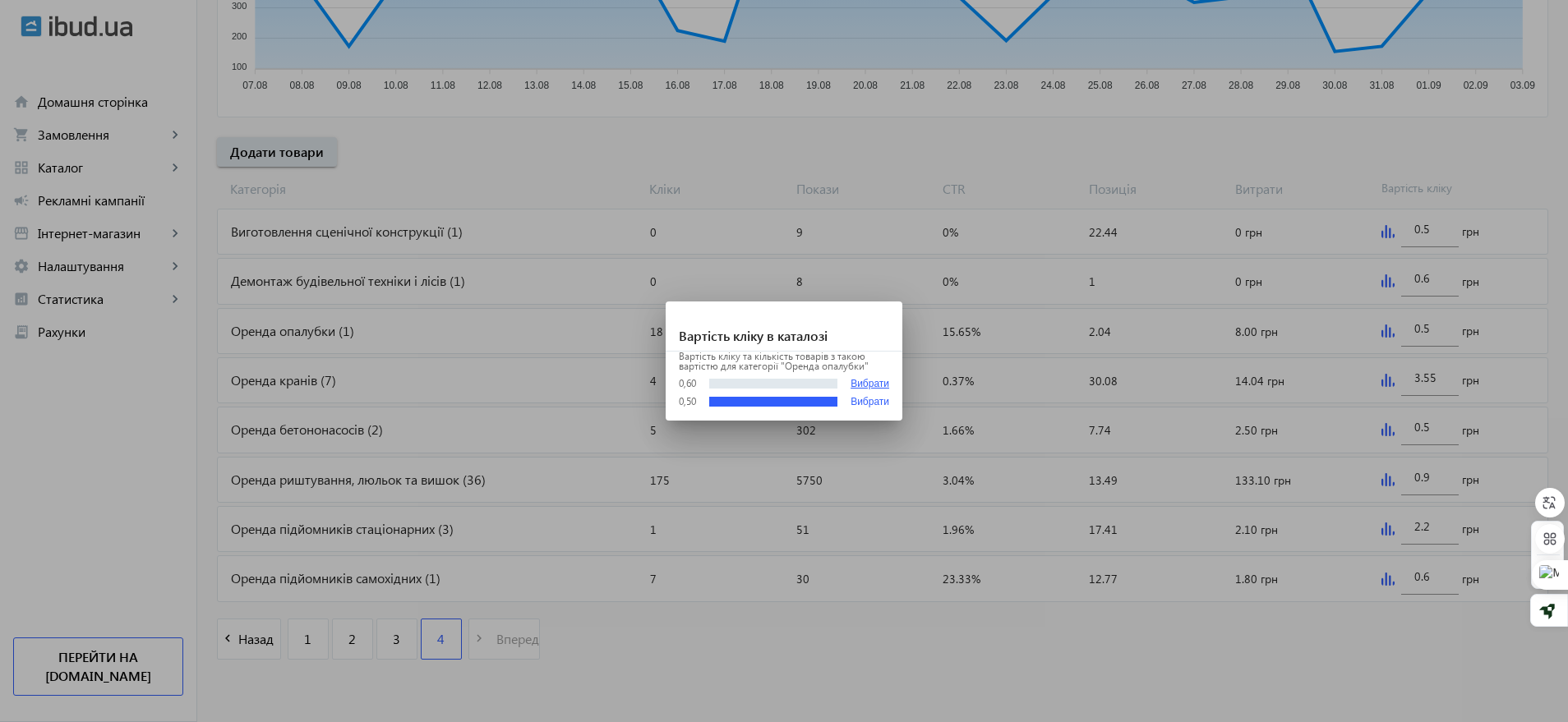
click at [877, 379] on button "Вибрати" at bounding box center [870, 383] width 39 height 12
type input "0.6"
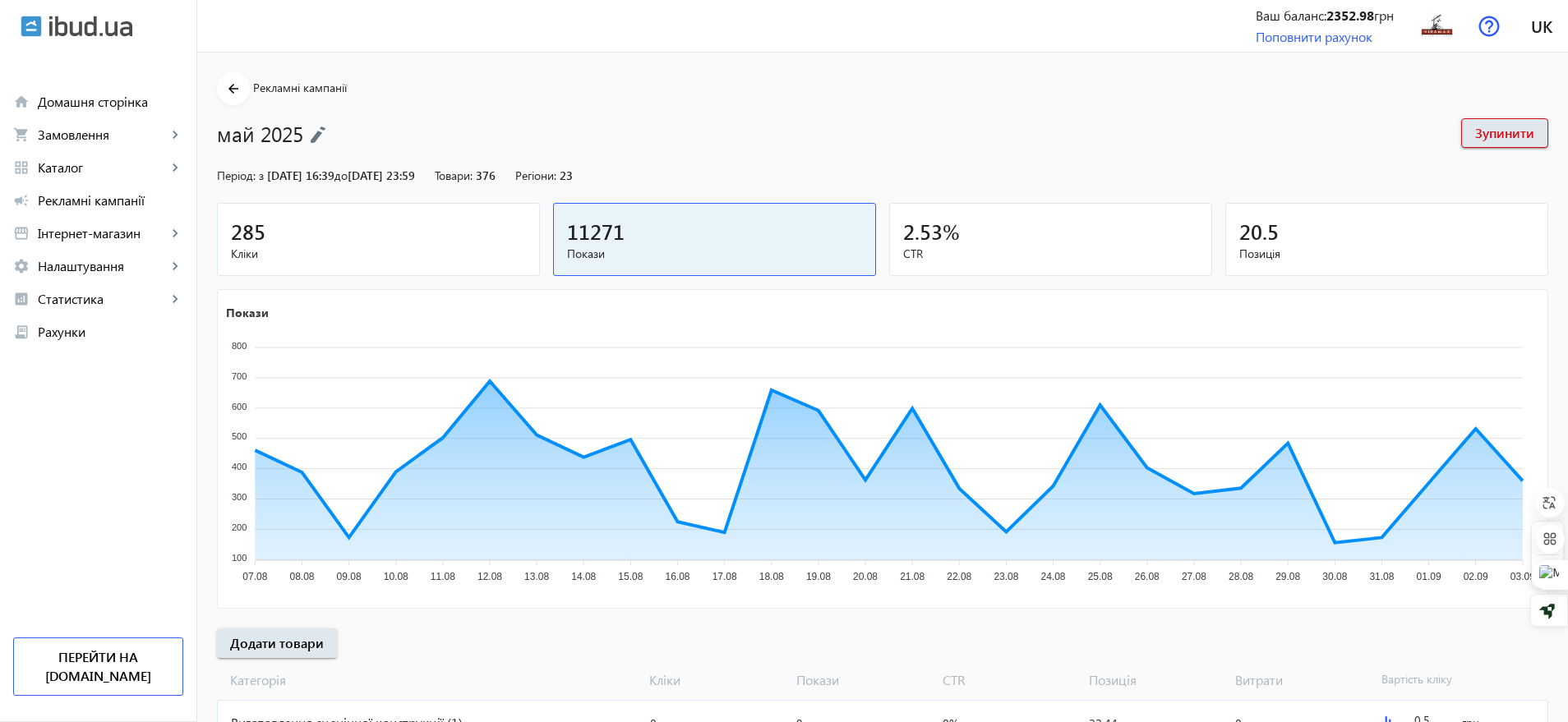
scroll to position [491, 0]
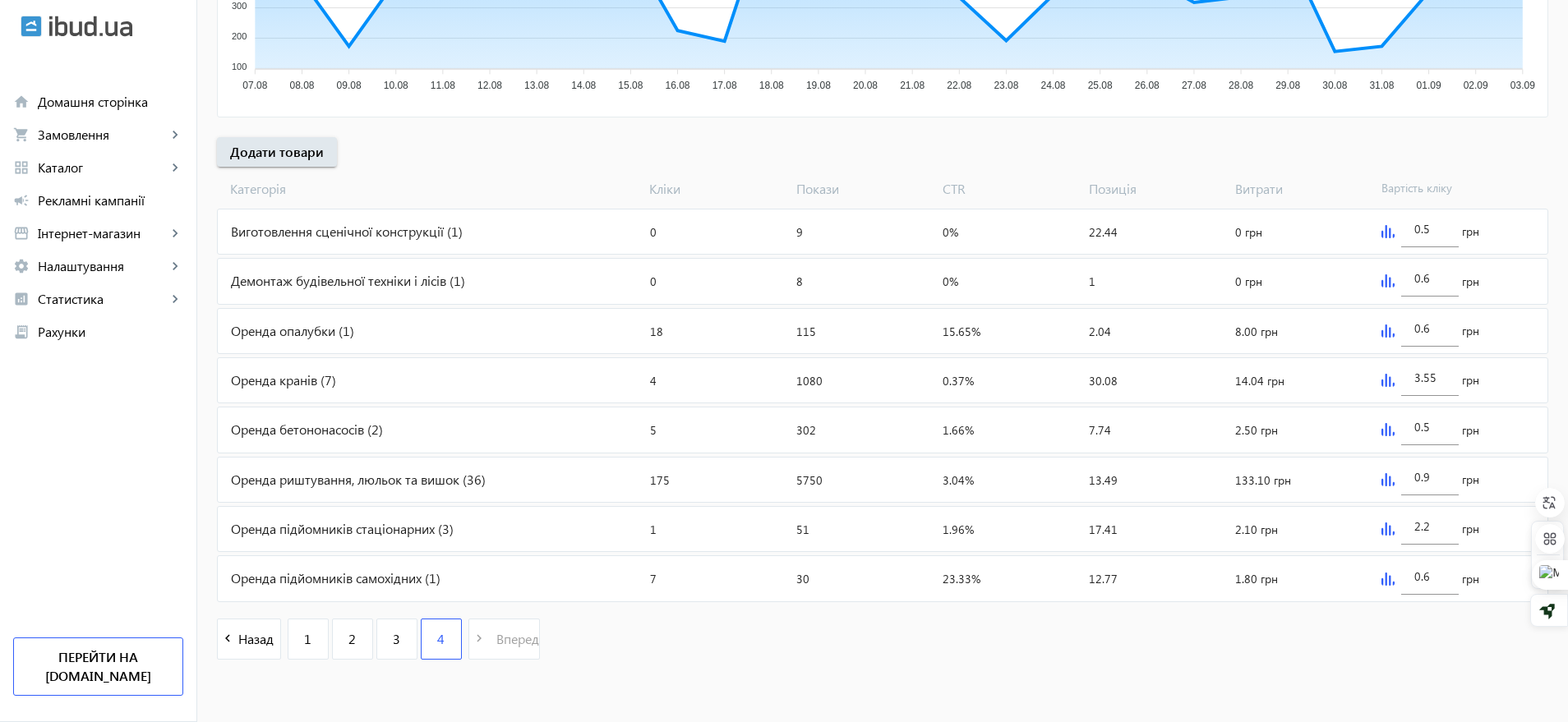
click at [1392, 575] on img at bounding box center [1388, 579] width 13 height 13
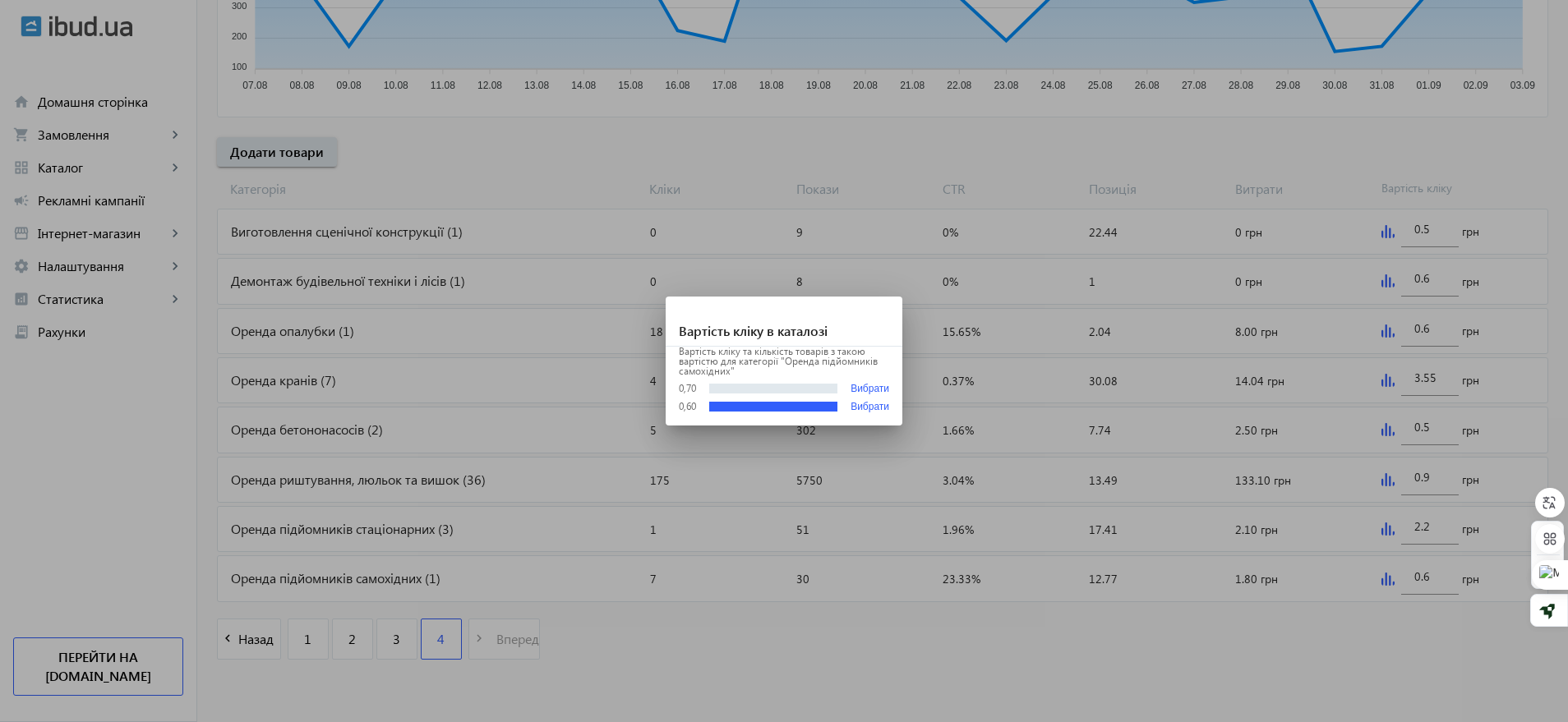
scroll to position [0, 0]
click at [863, 385] on button "Вибрати" at bounding box center [870, 388] width 39 height 12
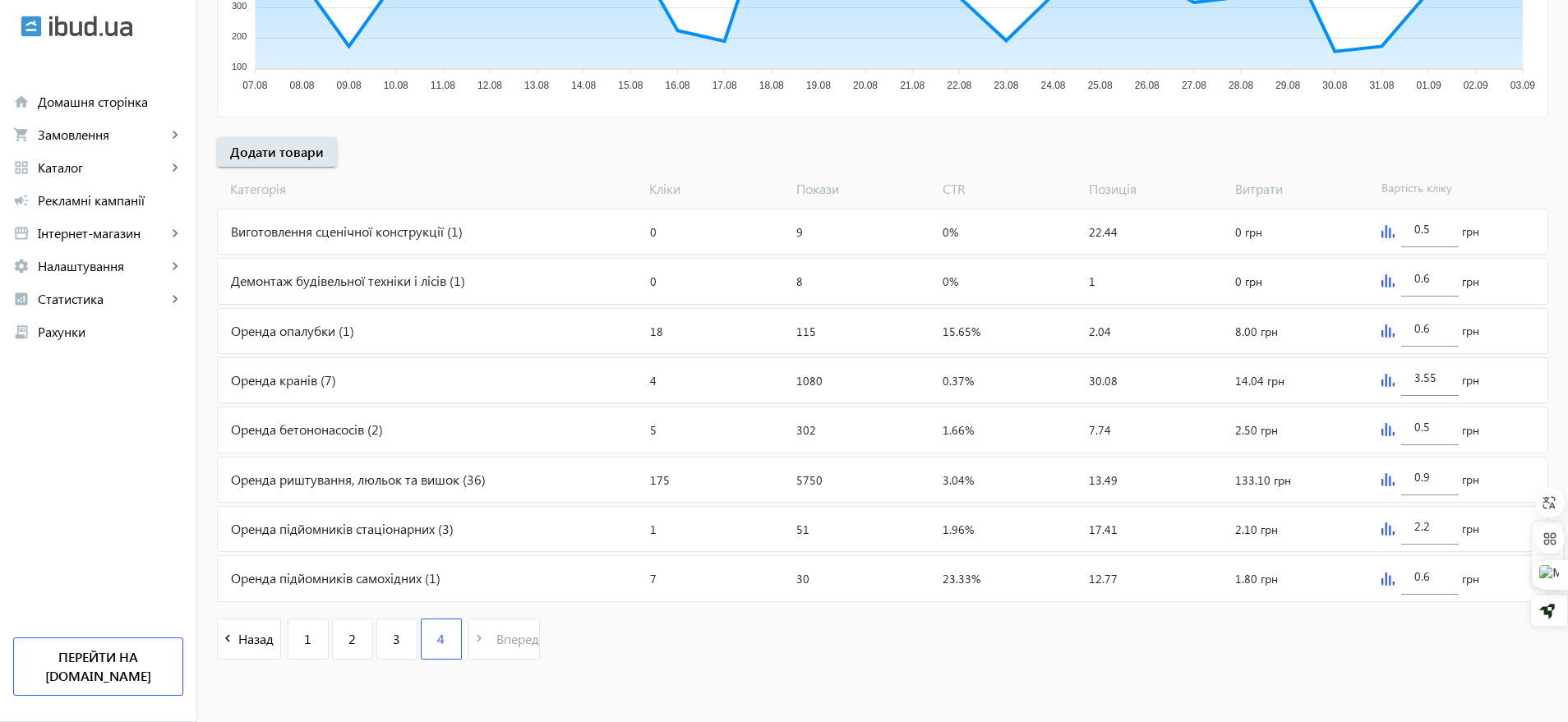
type input "0.7"
